Goal: Task Accomplishment & Management: Complete application form

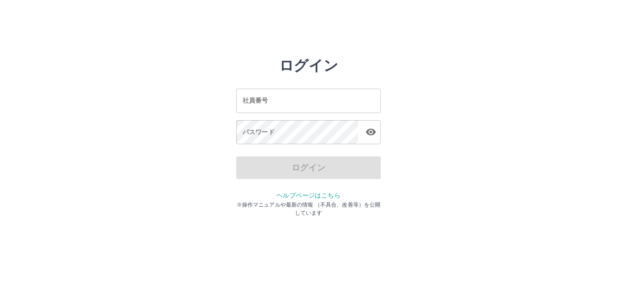
click at [256, 96] on input "社員番号" at bounding box center [308, 101] width 145 height 24
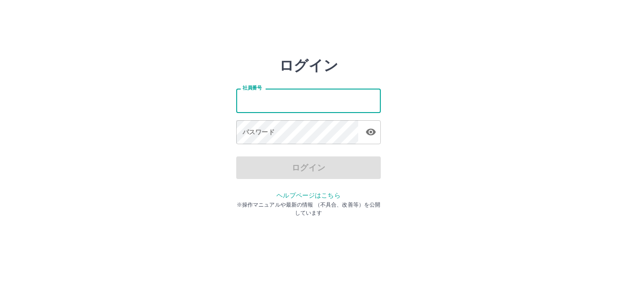
type input "*******"
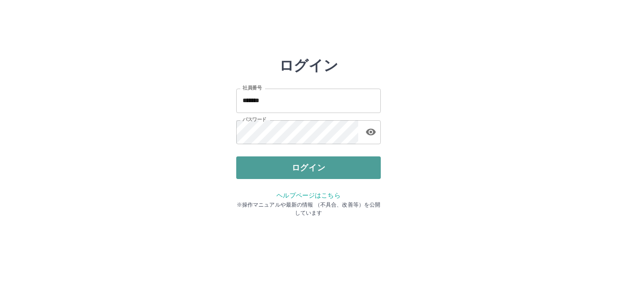
click at [296, 165] on button "ログイン" at bounding box center [308, 167] width 145 height 23
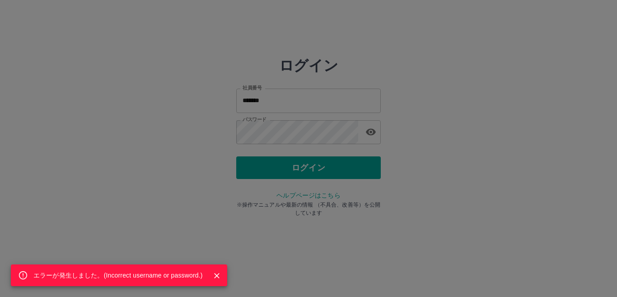
click at [217, 274] on icon "Close" at bounding box center [216, 275] width 9 height 9
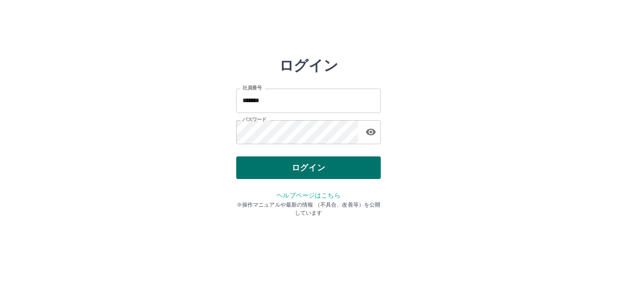
click at [288, 174] on button "ログイン" at bounding box center [308, 167] width 145 height 23
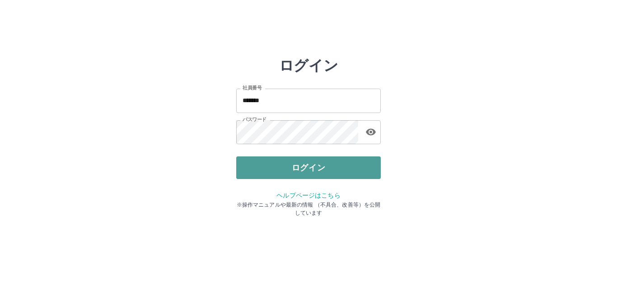
click at [292, 167] on button "ログイン" at bounding box center [308, 167] width 145 height 23
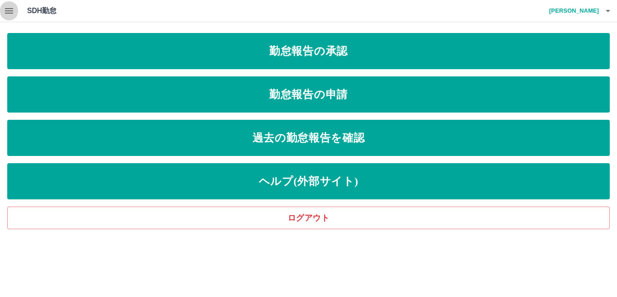
click at [7, 14] on icon "button" at bounding box center [9, 10] width 11 height 11
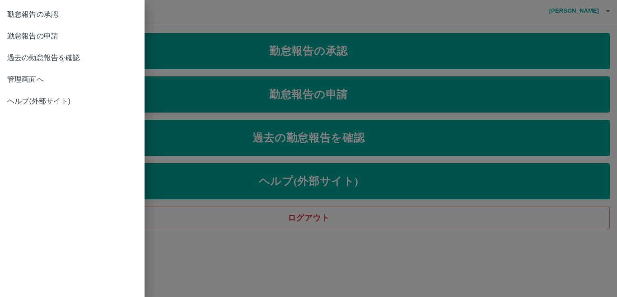
click at [28, 77] on span "管理画面へ" at bounding box center [72, 79] width 130 height 11
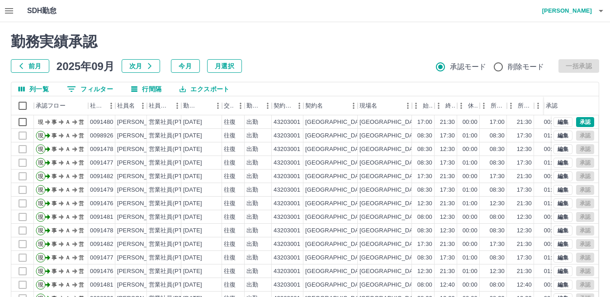
click at [593, 10] on button "button" at bounding box center [601, 11] width 18 height 22
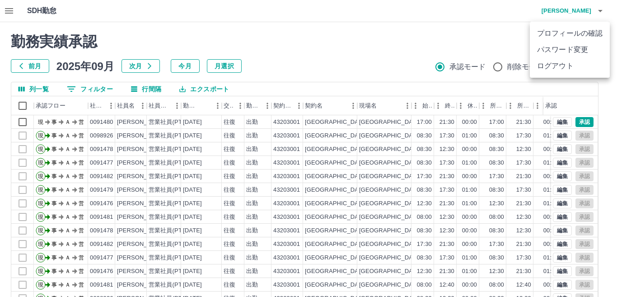
click at [566, 61] on li "ログアウト" at bounding box center [570, 66] width 80 height 16
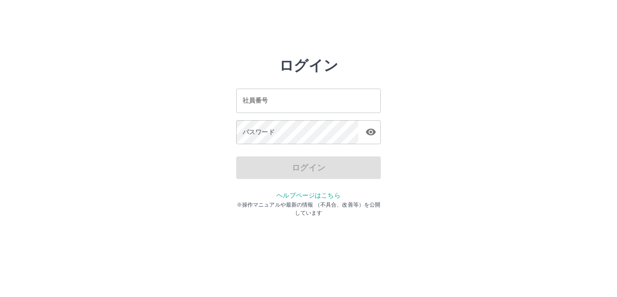
click at [278, 106] on input "社員番号" at bounding box center [308, 101] width 145 height 24
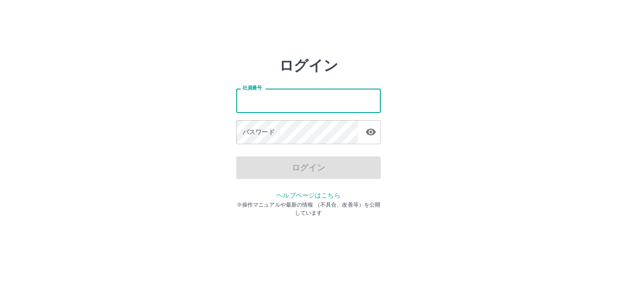
type input "*******"
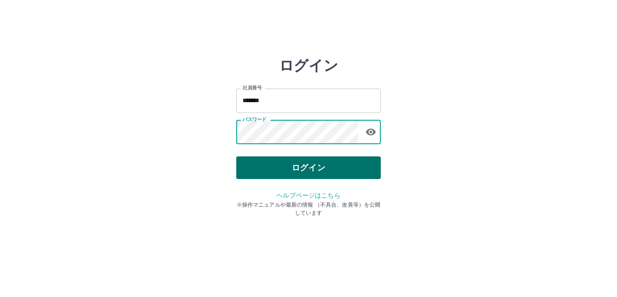
click at [304, 172] on button "ログイン" at bounding box center [308, 167] width 145 height 23
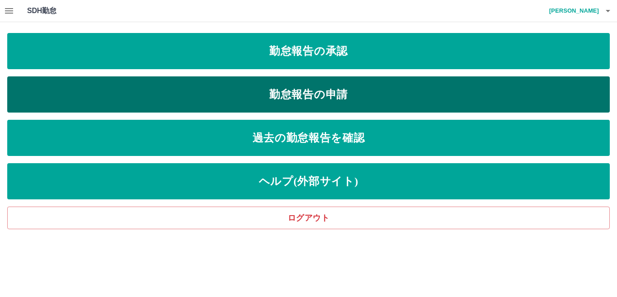
click at [101, 88] on link "勤怠報告の申請" at bounding box center [308, 94] width 603 height 36
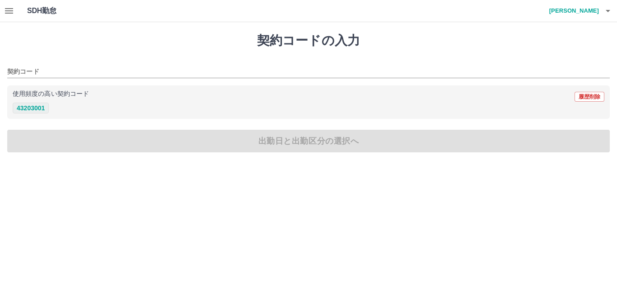
click at [37, 110] on button "43203001" at bounding box center [31, 108] width 36 height 11
type input "********"
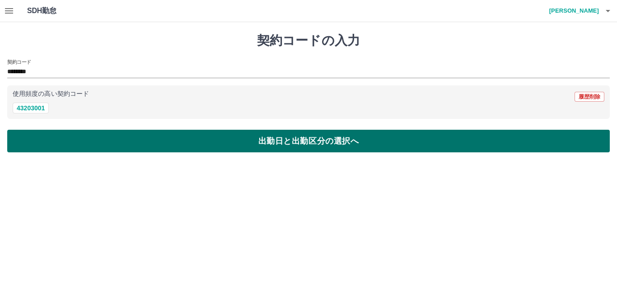
click at [80, 146] on button "出勤日と出勤区分の選択へ" at bounding box center [308, 141] width 603 height 23
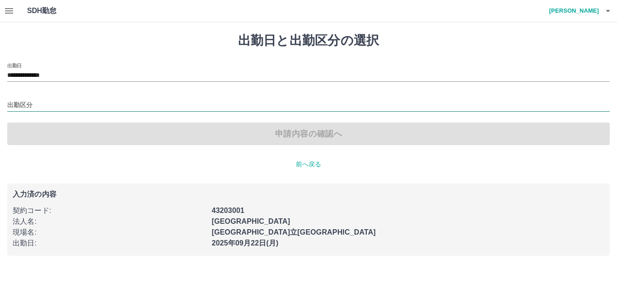
click at [23, 104] on input "出勤区分" at bounding box center [308, 105] width 603 height 11
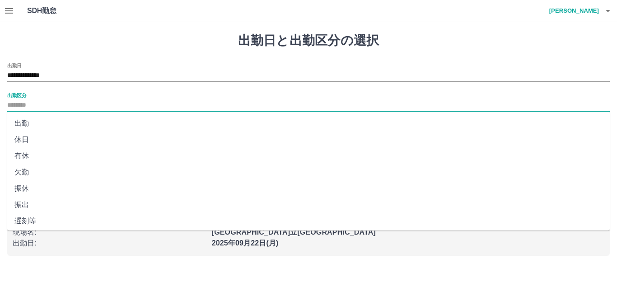
click at [23, 123] on li "出勤" at bounding box center [308, 123] width 603 height 16
type input "**"
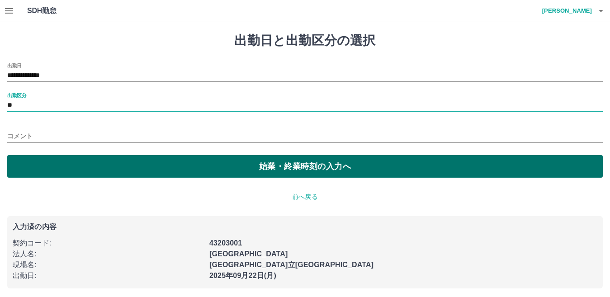
click at [160, 168] on button "始業・終業時刻の入力へ" at bounding box center [304, 166] width 595 height 23
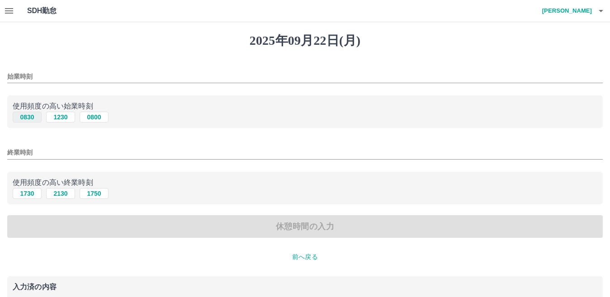
click at [27, 119] on button "0830" at bounding box center [27, 117] width 29 height 11
type input "****"
click at [28, 197] on button "1730" at bounding box center [27, 193] width 29 height 11
type input "****"
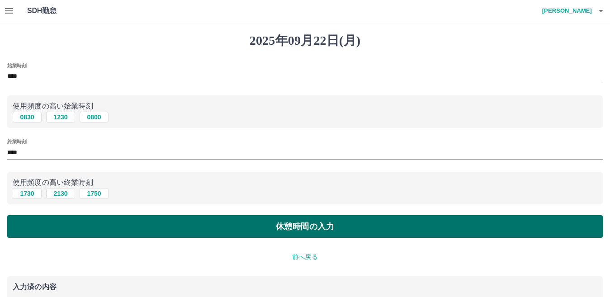
click at [44, 219] on button "休憩時間の入力" at bounding box center [304, 226] width 595 height 23
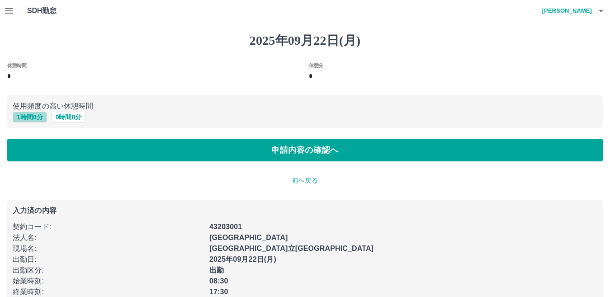
click at [23, 118] on button "1 時間 0 分" at bounding box center [30, 117] width 34 height 11
type input "*"
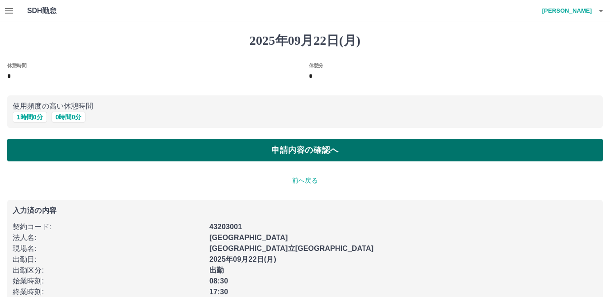
click at [331, 155] on button "申請内容の確認へ" at bounding box center [304, 150] width 595 height 23
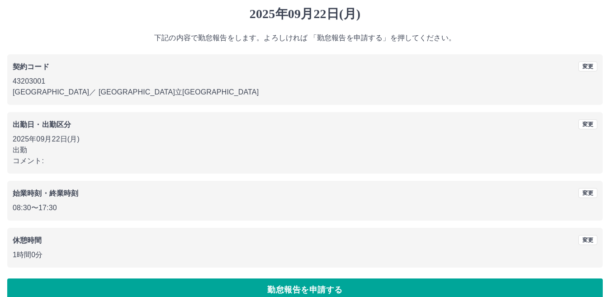
scroll to position [42, 0]
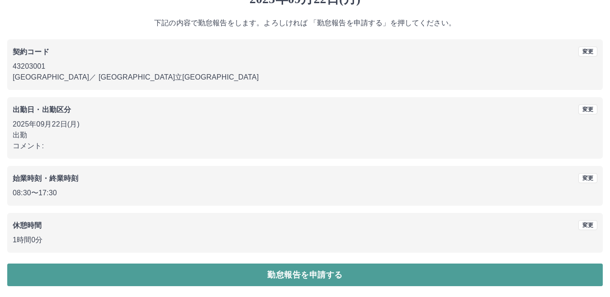
click at [337, 270] on button "勤怠報告を申請する" at bounding box center [304, 274] width 595 height 23
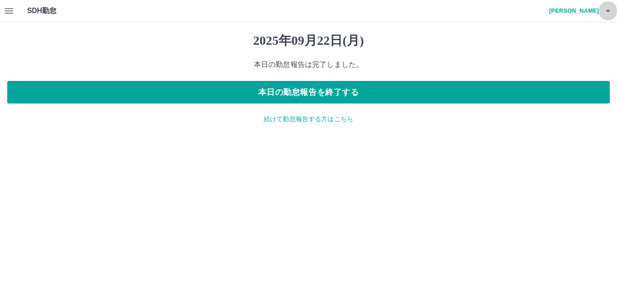
click at [606, 8] on icon "button" at bounding box center [608, 10] width 11 height 11
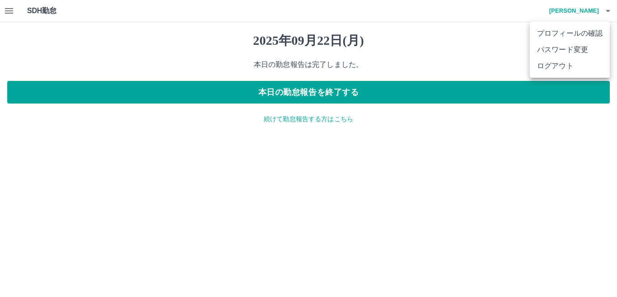
click at [557, 62] on li "ログアウト" at bounding box center [570, 66] width 80 height 16
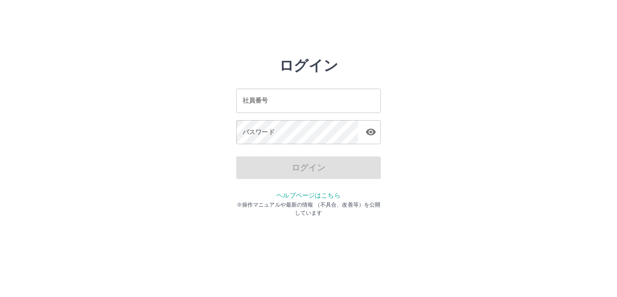
drag, startPoint x: 0, startPoint y: 0, endPoint x: 292, endPoint y: 102, distance: 309.7
click at [292, 102] on input "社員番号" at bounding box center [308, 101] width 145 height 24
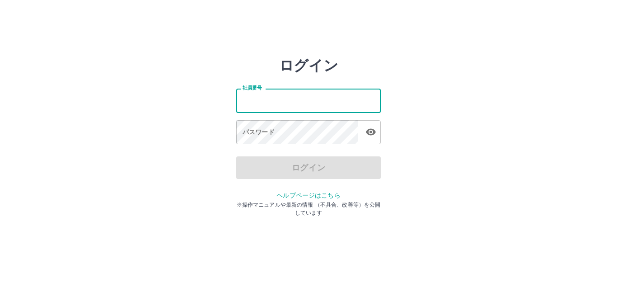
type input "*******"
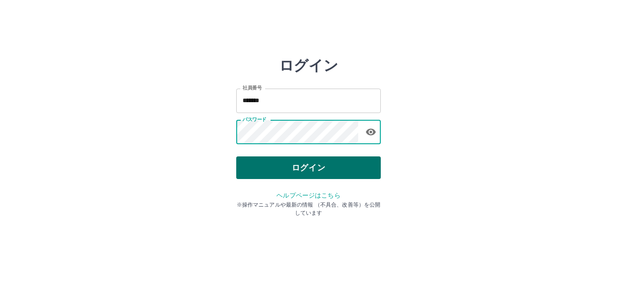
click at [307, 165] on button "ログイン" at bounding box center [308, 167] width 145 height 23
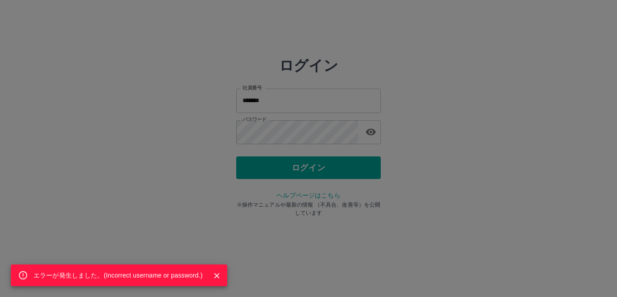
click at [310, 125] on div "エラーが発生しました。( Incorrect username or password. )" at bounding box center [308, 148] width 617 height 297
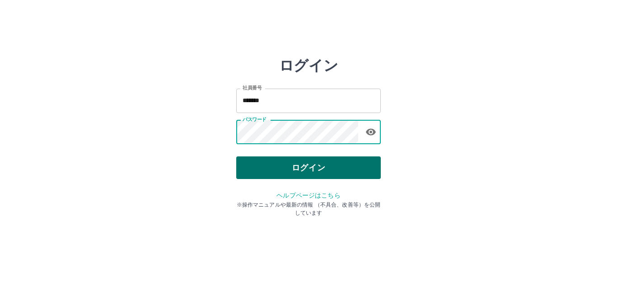
click at [288, 169] on button "ログイン" at bounding box center [308, 167] width 145 height 23
click at [278, 162] on button "ログイン" at bounding box center [308, 167] width 145 height 23
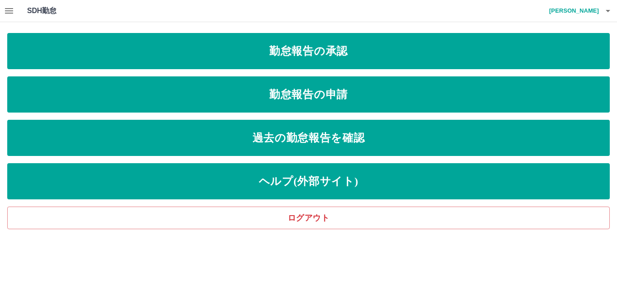
click at [8, 12] on icon "button" at bounding box center [9, 10] width 11 height 11
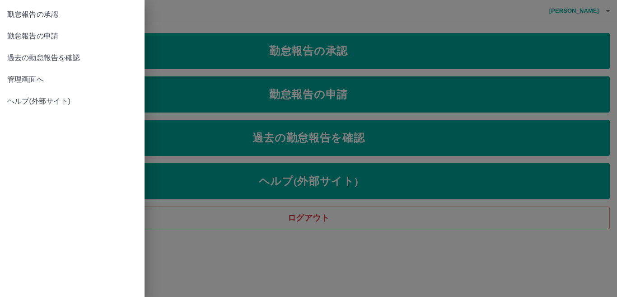
click at [19, 78] on span "管理画面へ" at bounding box center [72, 79] width 130 height 11
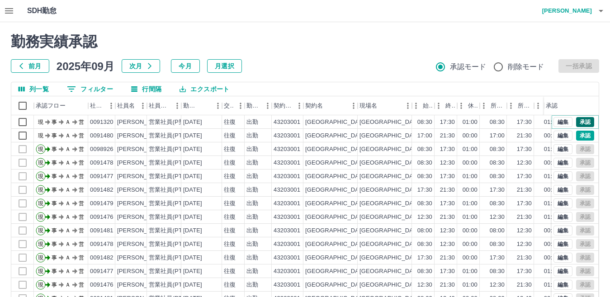
click at [576, 123] on button "承認" at bounding box center [585, 122] width 18 height 10
click at [603, 12] on icon "button" at bounding box center [600, 10] width 11 height 11
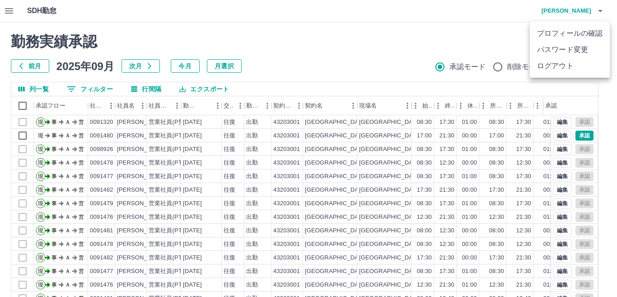
click at [569, 65] on li "ログアウト" at bounding box center [570, 66] width 80 height 16
